Goal: Check status: Check status

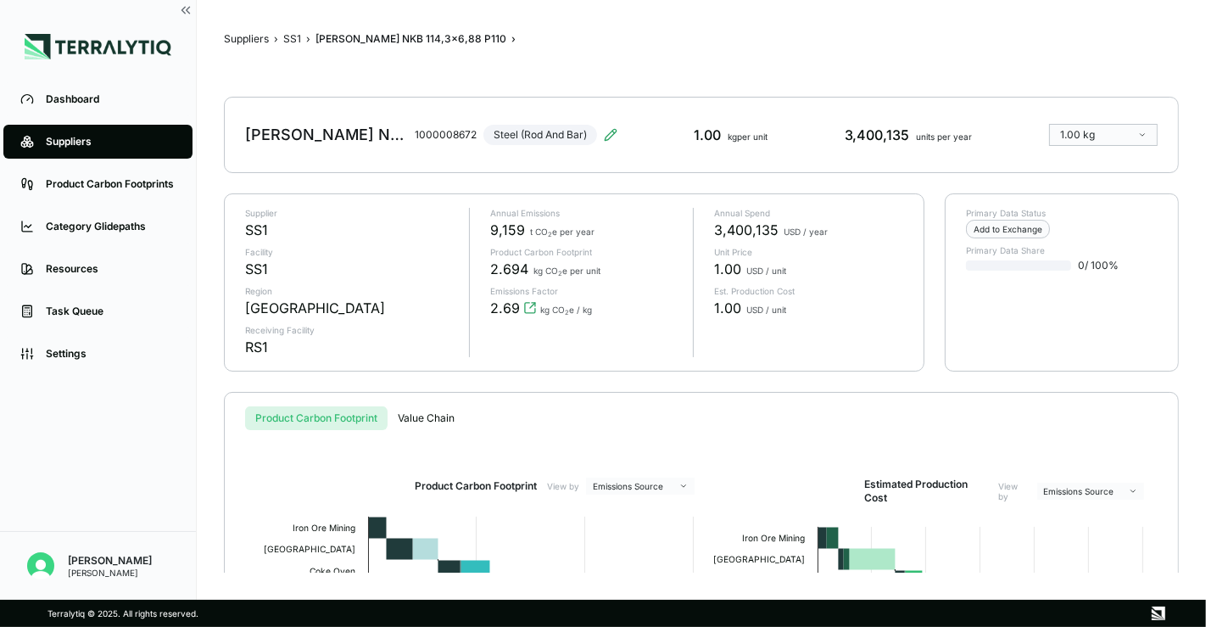
click at [291, 38] on button "SS1" at bounding box center [292, 39] width 18 height 14
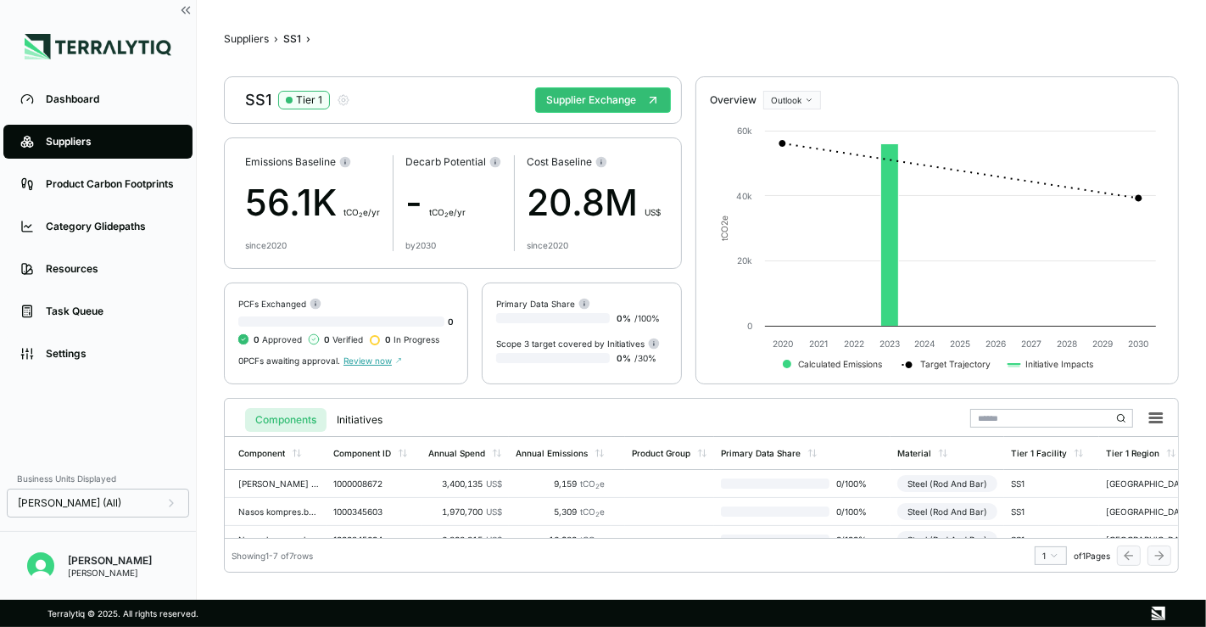
click at [239, 256] on div "Emissions Baseline 56.1K t CO 2 e/yr since [DATE] Decarb Potential - t CO 2 e/y…" at bounding box center [453, 202] width 458 height 131
click at [845, 287] on rect at bounding box center [937, 244] width 455 height 271
